Goal: Task Accomplishment & Management: Manage account settings

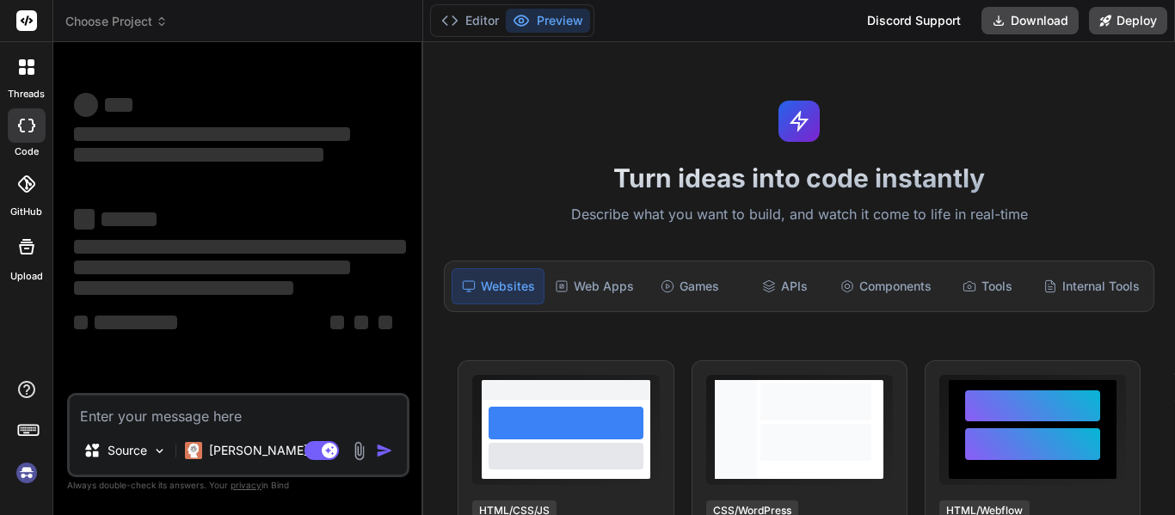
click at [254, 410] on textarea at bounding box center [238, 411] width 337 height 31
type textarea "x"
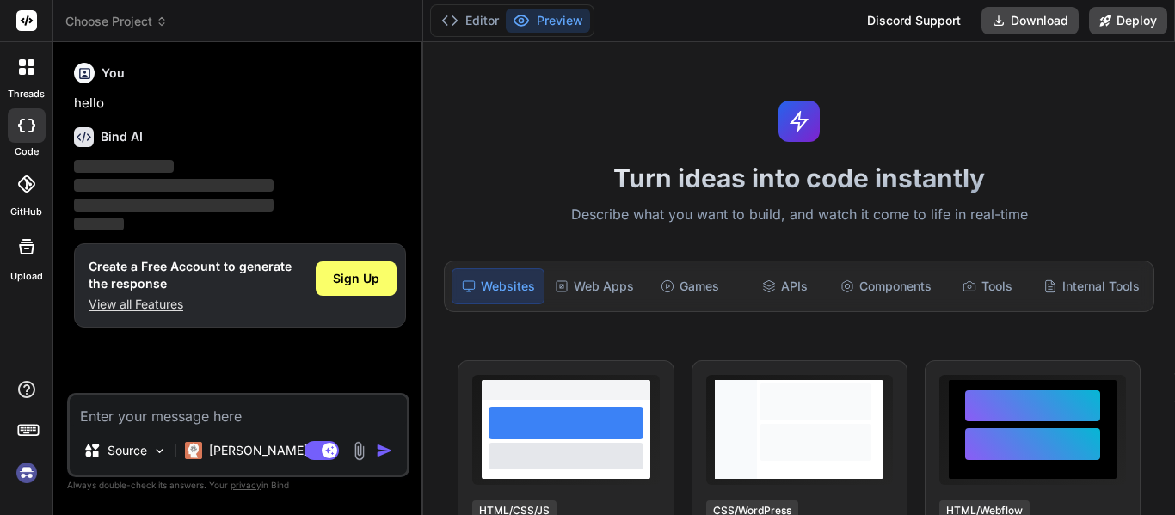
click at [22, 469] on img at bounding box center [26, 473] width 29 height 29
click at [239, 415] on textarea at bounding box center [238, 411] width 337 height 31
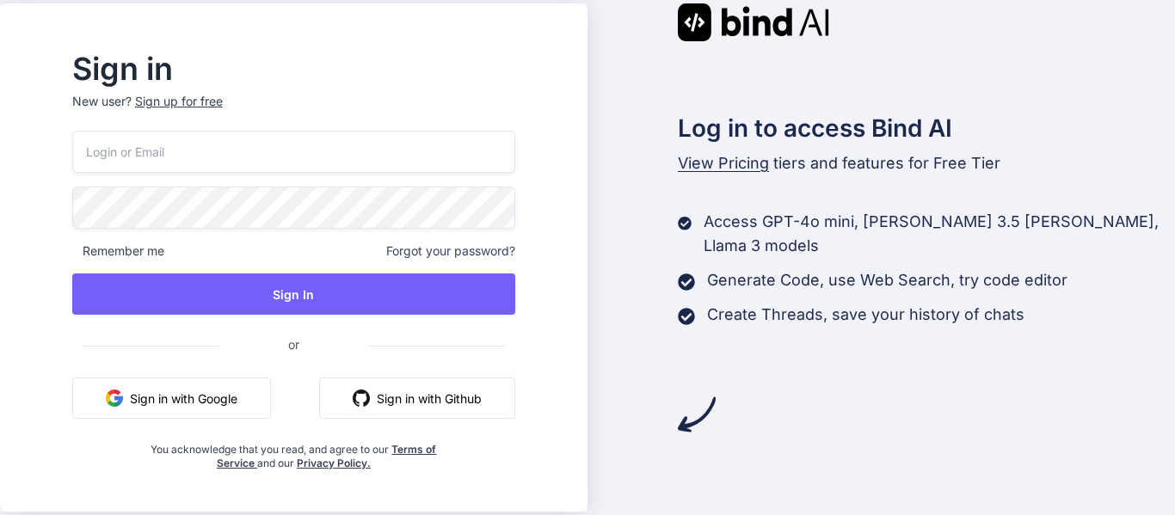
click at [210, 142] on input "email" at bounding box center [293, 152] width 443 height 42
type input "[EMAIL_ADDRESS][DOMAIN_NAME]"
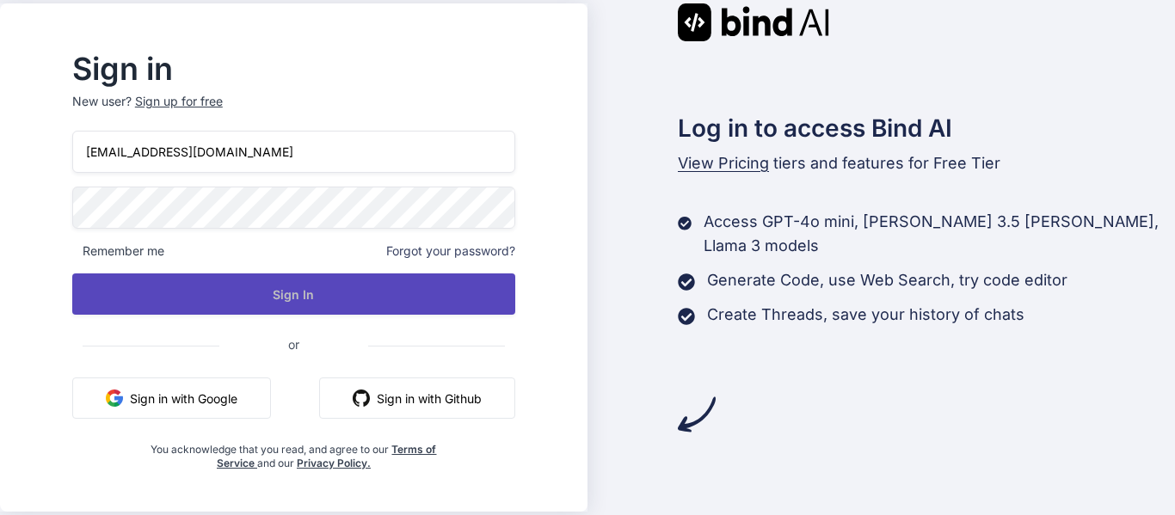
click at [456, 296] on button "Sign In" at bounding box center [293, 294] width 443 height 41
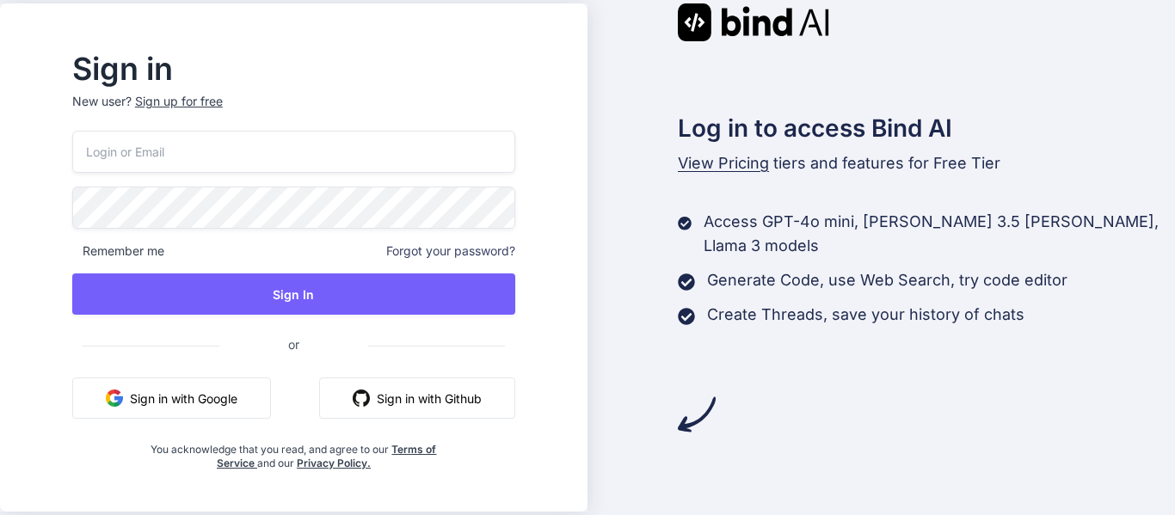
click at [278, 141] on input "email" at bounding box center [293, 152] width 443 height 42
type input "[EMAIL_ADDRESS][DOMAIN_NAME]"
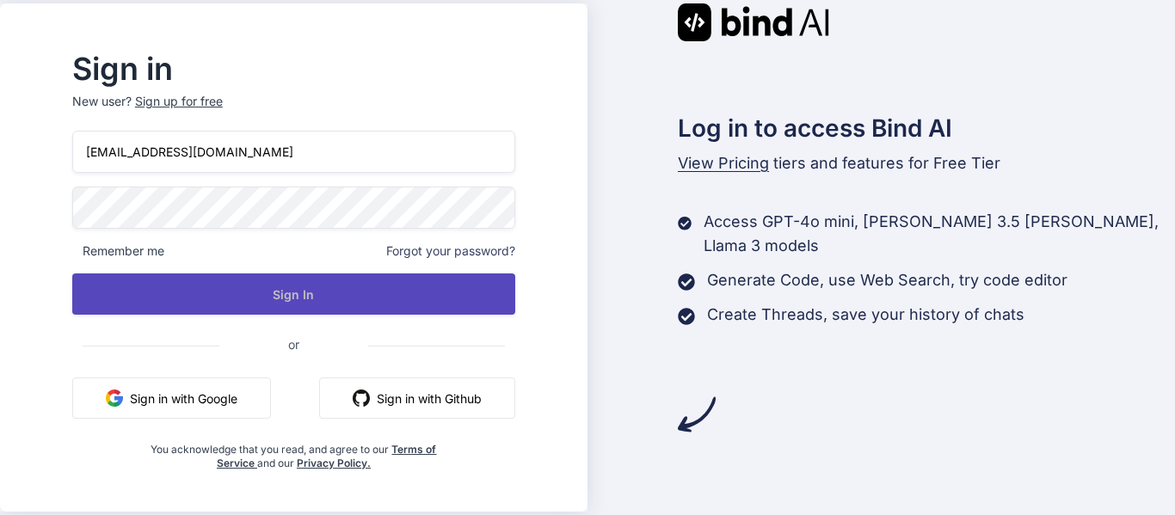
click at [377, 292] on button "Sign In" at bounding box center [293, 294] width 443 height 41
